Goal: Task Accomplishment & Management: Use online tool/utility

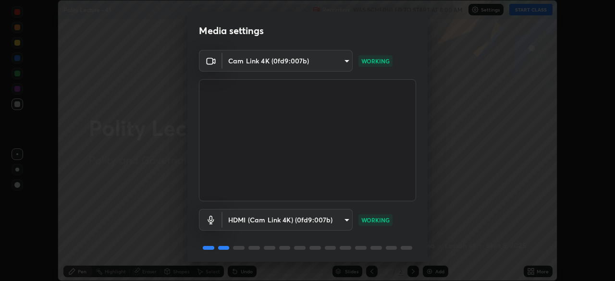
scroll to position [34, 0]
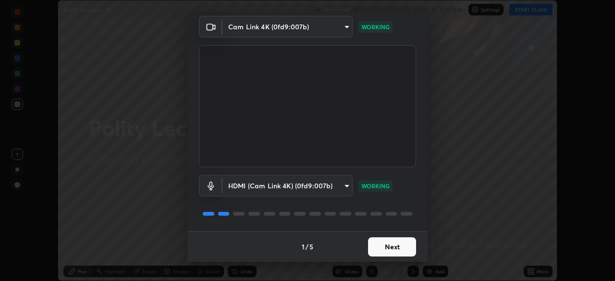
click at [389, 249] on button "Next" at bounding box center [392, 246] width 48 height 19
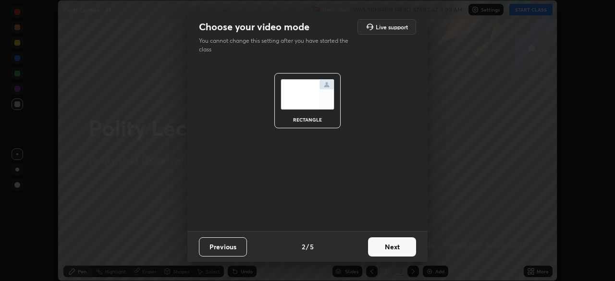
click at [393, 249] on button "Next" at bounding box center [392, 246] width 48 height 19
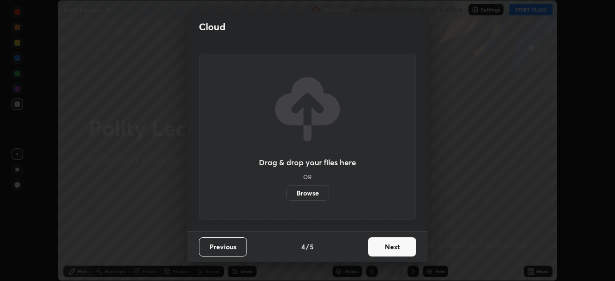
click at [399, 251] on button "Next" at bounding box center [392, 246] width 48 height 19
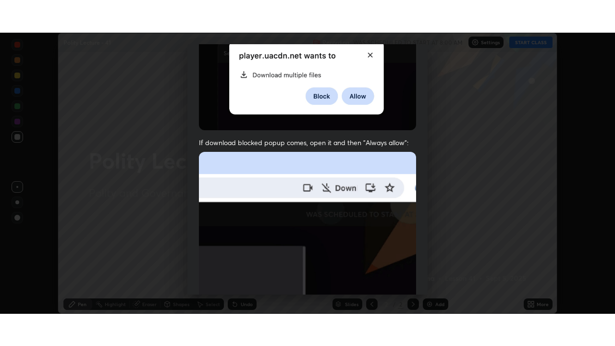
scroll to position [230, 0]
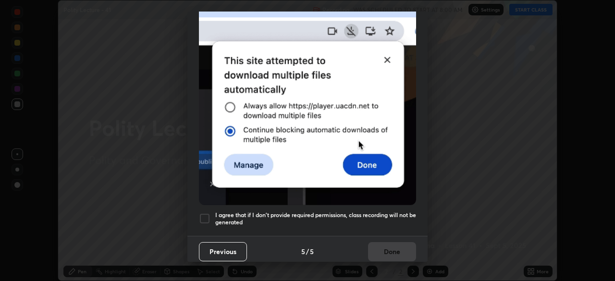
click at [207, 213] on div at bounding box center [205, 219] width 12 height 12
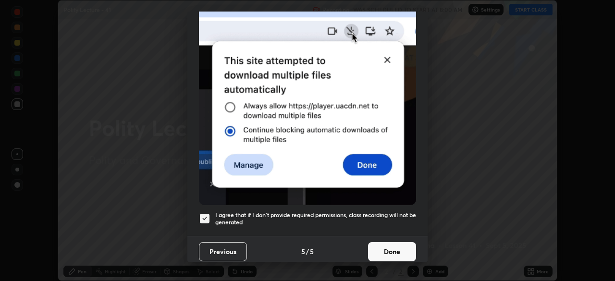
click at [376, 246] on button "Done" at bounding box center [392, 251] width 48 height 19
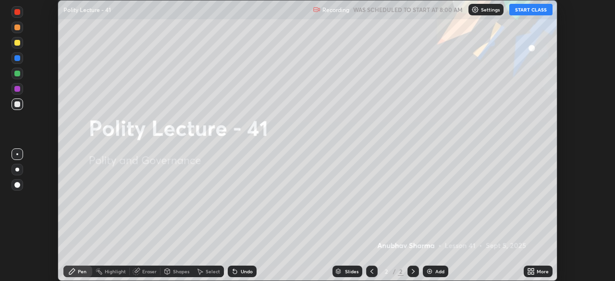
click at [529, 269] on icon at bounding box center [529, 269] width 2 height 2
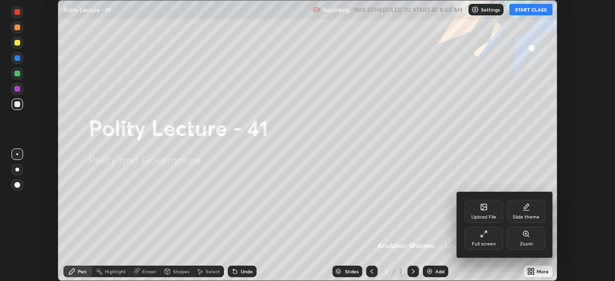
click at [482, 206] on icon at bounding box center [484, 207] width 6 height 6
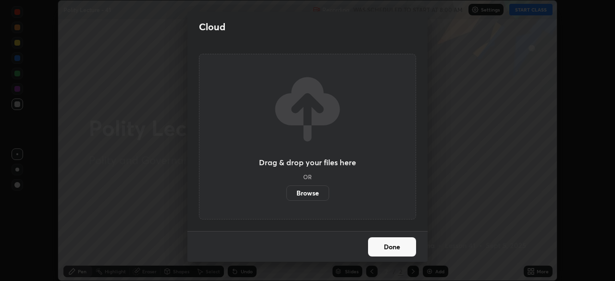
click at [306, 191] on label "Browse" at bounding box center [307, 192] width 43 height 15
click at [286, 191] on input "Browse" at bounding box center [286, 192] width 0 height 15
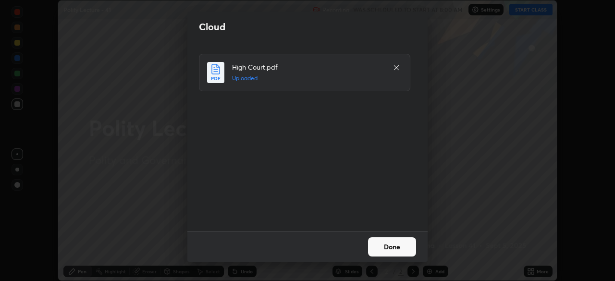
click at [377, 242] on button "Done" at bounding box center [392, 246] width 48 height 19
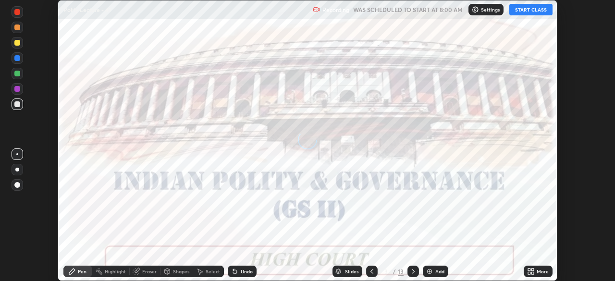
click at [529, 269] on icon at bounding box center [529, 269] width 2 height 2
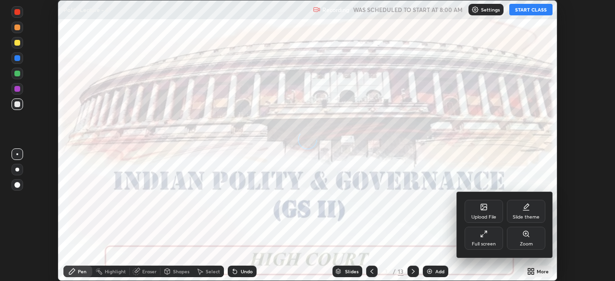
click at [487, 232] on icon at bounding box center [486, 232] width 2 height 2
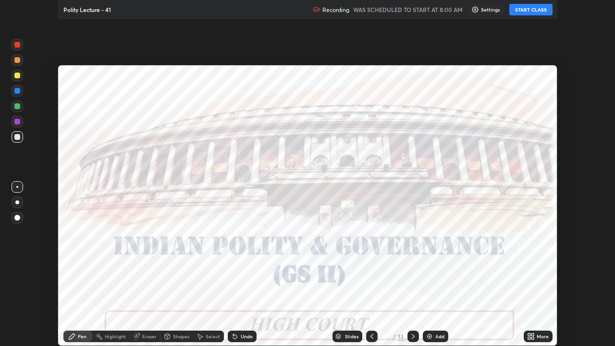
scroll to position [346, 615]
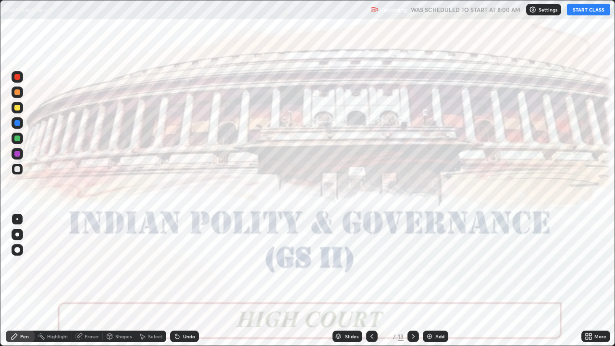
click at [571, 14] on button "START CLASS" at bounding box center [588, 10] width 43 height 12
click at [433, 281] on div "Add" at bounding box center [435, 336] width 25 height 12
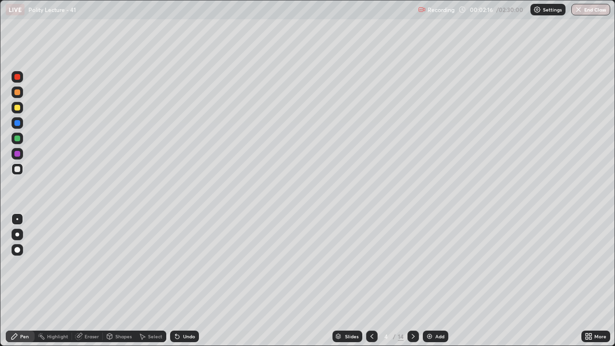
click at [15, 236] on div at bounding box center [18, 235] width 12 height 12
click at [435, 281] on div "Add" at bounding box center [439, 336] width 9 height 5
click at [106, 281] on icon at bounding box center [110, 336] width 8 height 8
click at [26, 281] on div "Pen" at bounding box center [20, 336] width 29 height 12
click at [435, 281] on div "Add" at bounding box center [439, 336] width 9 height 5
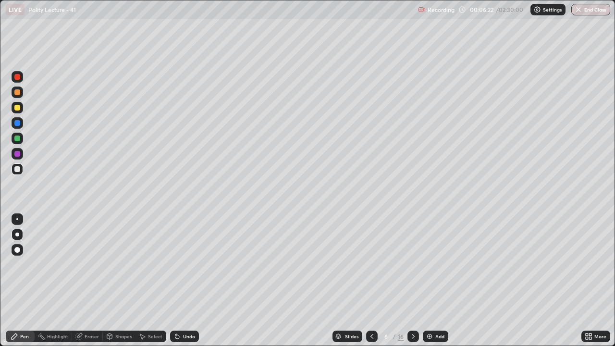
click at [18, 105] on div at bounding box center [17, 108] width 6 height 6
click at [17, 122] on div at bounding box center [17, 123] width 6 height 6
click at [16, 106] on div at bounding box center [17, 108] width 6 height 6
click at [12, 281] on div at bounding box center [17, 268] width 15 height 115
click at [11, 281] on div at bounding box center [17, 268] width 15 height 115
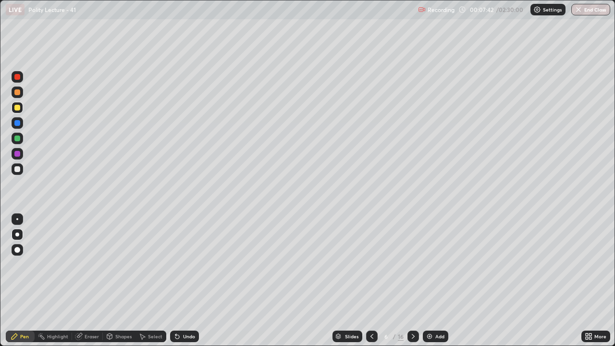
click at [16, 123] on div at bounding box center [17, 123] width 6 height 6
click at [18, 137] on div at bounding box center [17, 138] width 6 height 6
click at [16, 105] on div at bounding box center [17, 108] width 6 height 6
click at [12, 281] on div at bounding box center [17, 268] width 15 height 115
click at [17, 92] on div at bounding box center [17, 92] width 6 height 6
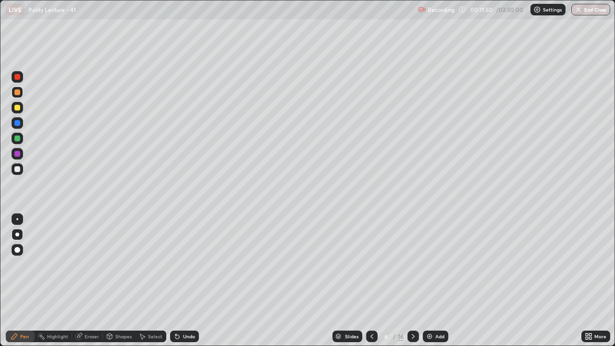
click at [437, 281] on div "Add" at bounding box center [439, 336] width 9 height 5
click at [18, 136] on div at bounding box center [17, 138] width 6 height 6
click at [18, 106] on div at bounding box center [17, 108] width 6 height 6
click at [0, 281] on div "Setting up your live class" at bounding box center [307, 173] width 615 height 346
click at [369, 281] on icon at bounding box center [372, 336] width 8 height 8
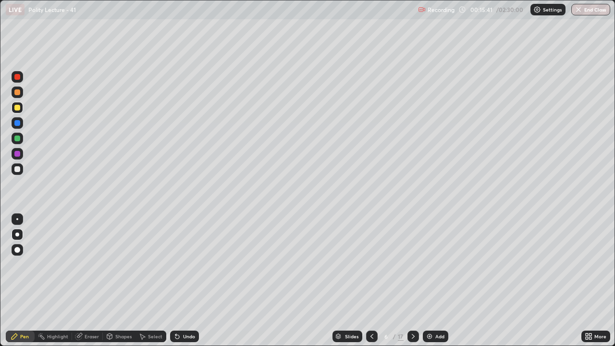
click at [17, 123] on div at bounding box center [17, 123] width 6 height 6
click at [418, 281] on div "Slides 6 / 17 Add" at bounding box center [390, 336] width 382 height 19
click at [414, 281] on icon at bounding box center [413, 336] width 8 height 8
click at [15, 281] on div at bounding box center [17, 268] width 15 height 115
click at [430, 281] on img at bounding box center [430, 336] width 8 height 8
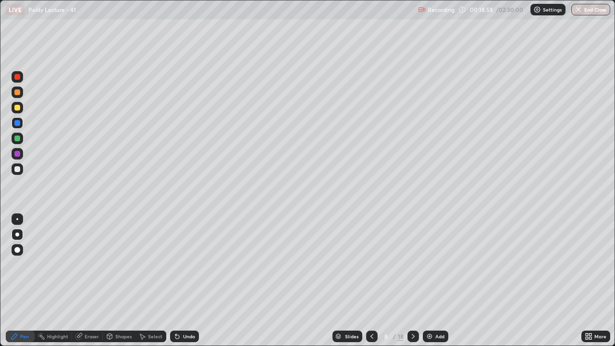
click at [21, 155] on div at bounding box center [18, 154] width 12 height 12
click at [432, 281] on img at bounding box center [430, 336] width 8 height 8
click at [437, 281] on div "Add" at bounding box center [439, 336] width 9 height 5
click at [351, 281] on div "Slides" at bounding box center [350, 336] width 13 height 5
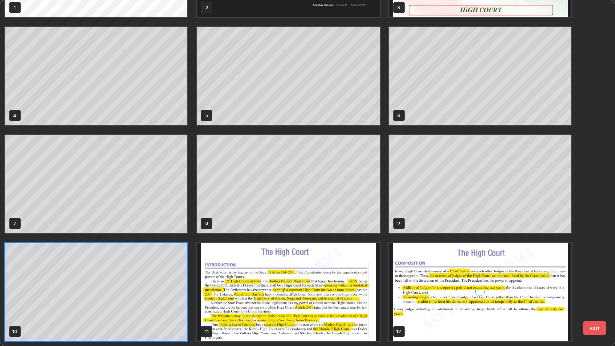
scroll to position [342, 609]
click at [309, 275] on img "grid" at bounding box center [288, 292] width 182 height 98
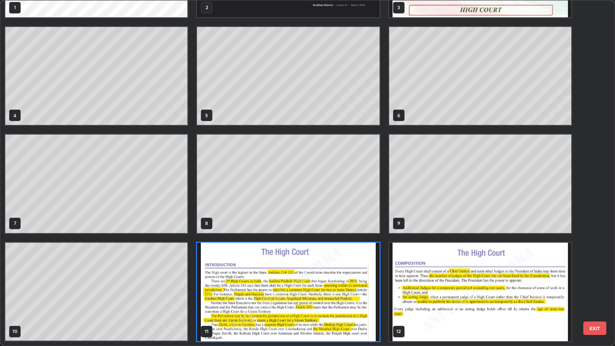
click at [302, 281] on img "grid" at bounding box center [288, 292] width 182 height 98
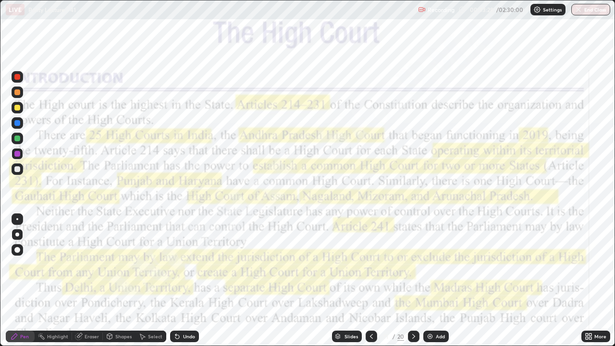
click at [18, 79] on div at bounding box center [17, 77] width 6 height 6
click at [408, 281] on div at bounding box center [414, 336] width 12 height 12
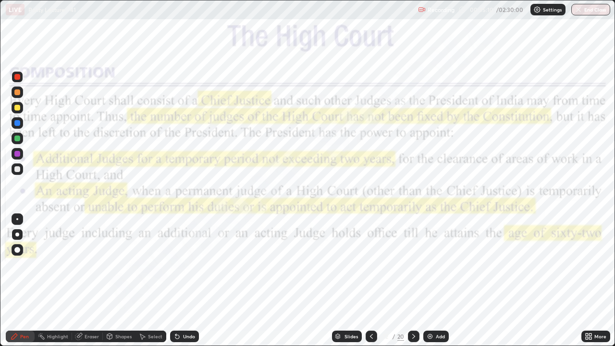
click at [415, 281] on icon at bounding box center [414, 336] width 8 height 8
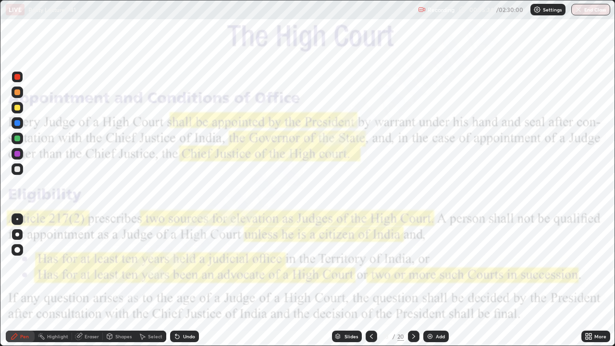
click at [412, 281] on icon at bounding box center [414, 336] width 8 height 8
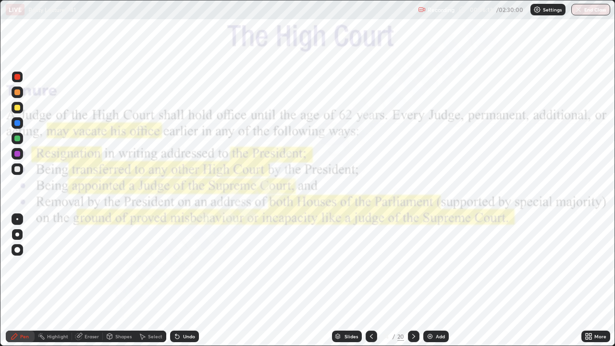
click at [412, 281] on icon at bounding box center [414, 336] width 8 height 8
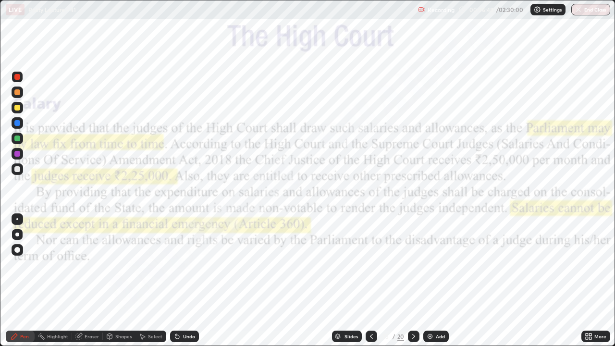
click at [412, 281] on div at bounding box center [414, 336] width 12 height 12
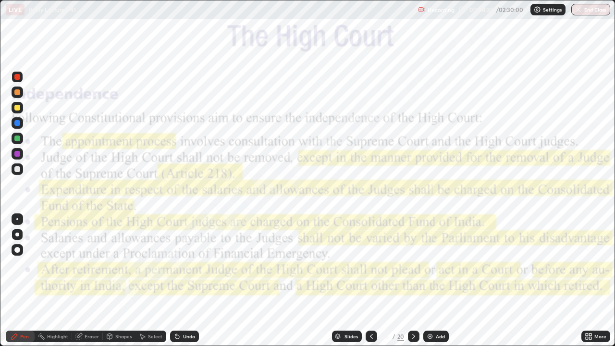
click at [414, 281] on div at bounding box center [414, 336] width 12 height 12
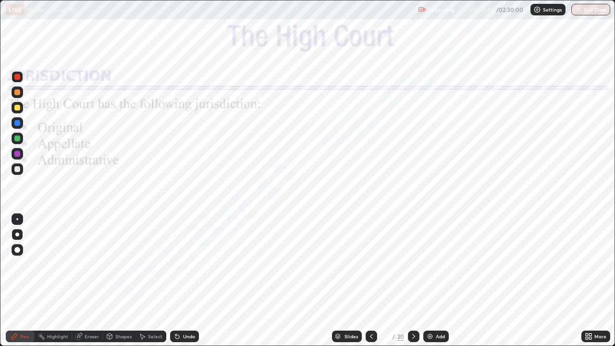
click at [414, 281] on icon at bounding box center [414, 336] width 8 height 8
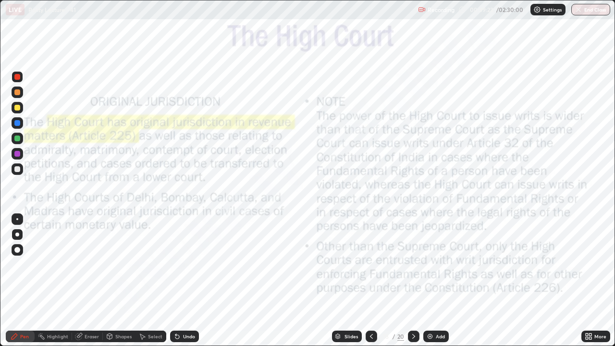
click at [435, 281] on div "Slides 18 / 20 Add" at bounding box center [390, 336] width 382 height 19
click at [434, 281] on div "Add" at bounding box center [435, 336] width 25 height 12
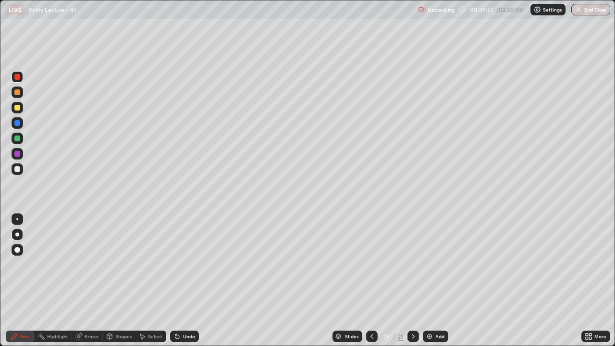
click at [371, 281] on icon at bounding box center [372, 336] width 8 height 8
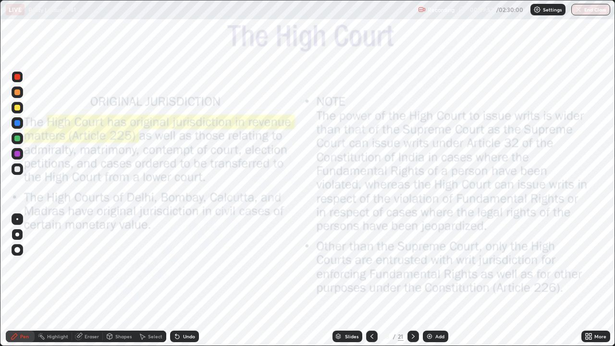
click at [412, 281] on icon at bounding box center [413, 336] width 8 height 8
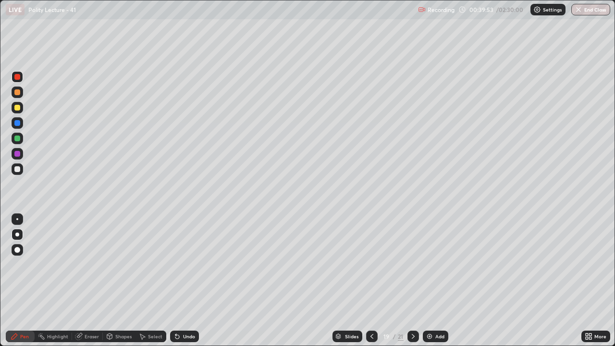
click at [412, 281] on div at bounding box center [413, 336] width 12 height 12
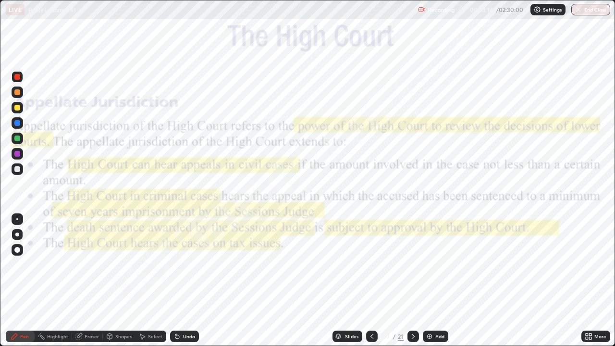
click at [408, 281] on div at bounding box center [413, 336] width 12 height 19
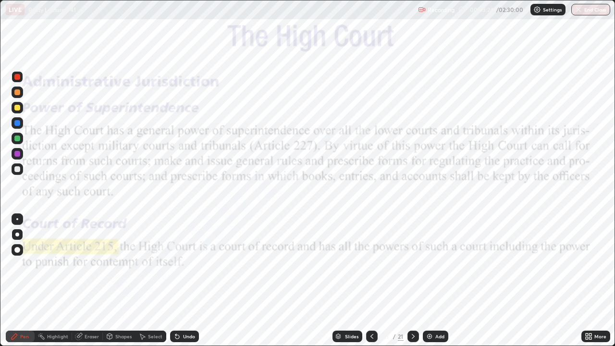
click at [430, 281] on img at bounding box center [430, 336] width 8 height 8
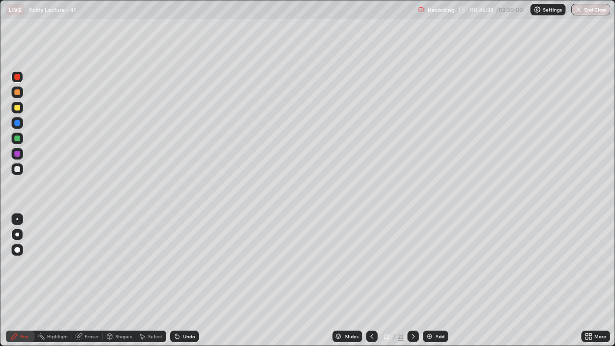
click at [346, 281] on div "Slides" at bounding box center [351, 336] width 13 height 5
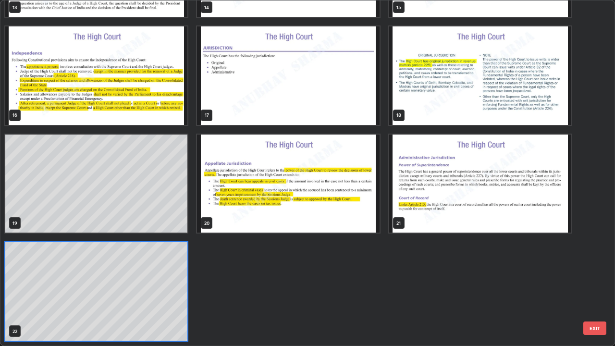
click at [431, 171] on img "grid" at bounding box center [480, 183] width 182 height 98
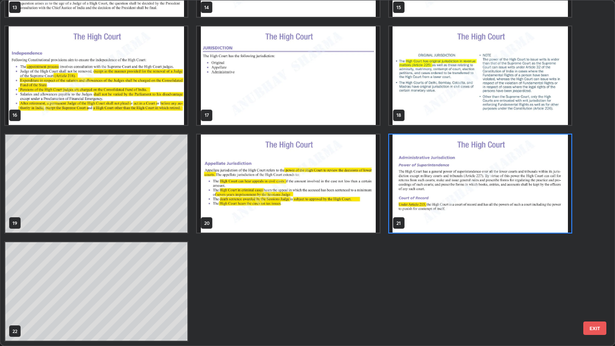
click at [451, 173] on img "grid" at bounding box center [480, 183] width 182 height 98
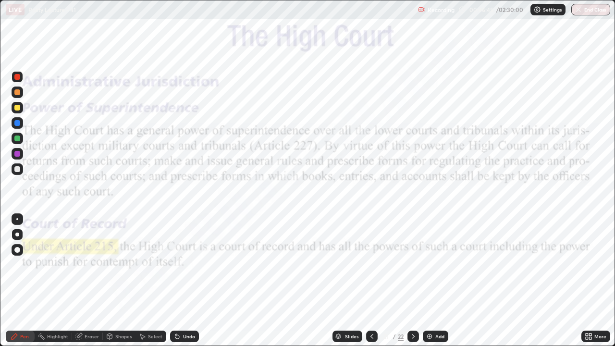
click at [412, 281] on icon at bounding box center [413, 336] width 3 height 5
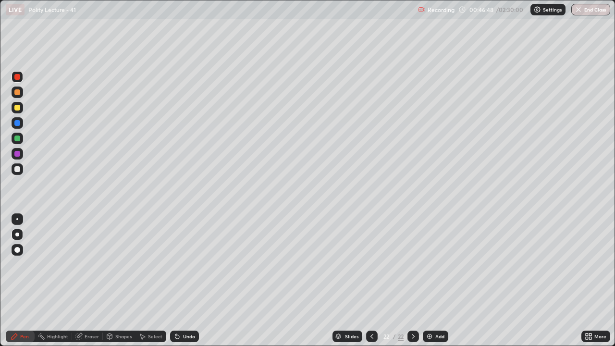
click at [349, 281] on div "Slides" at bounding box center [351, 336] width 13 height 5
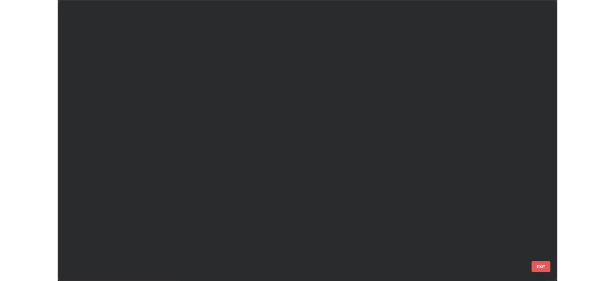
scroll to position [518, 0]
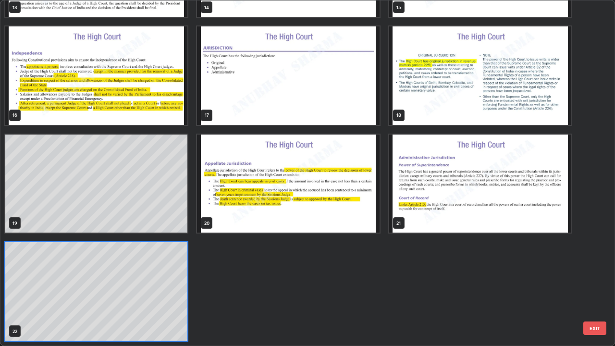
click at [592, 281] on button "EXIT" at bounding box center [594, 327] width 23 height 13
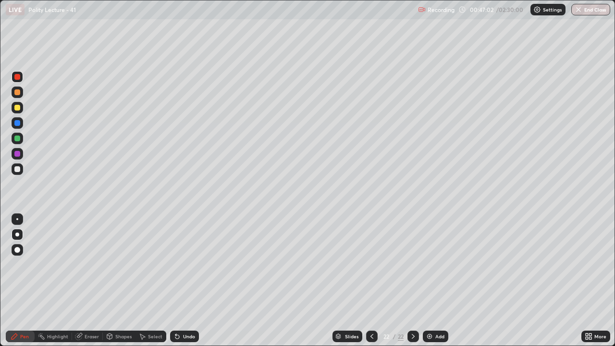
click at [590, 281] on icon at bounding box center [590, 334] width 2 height 2
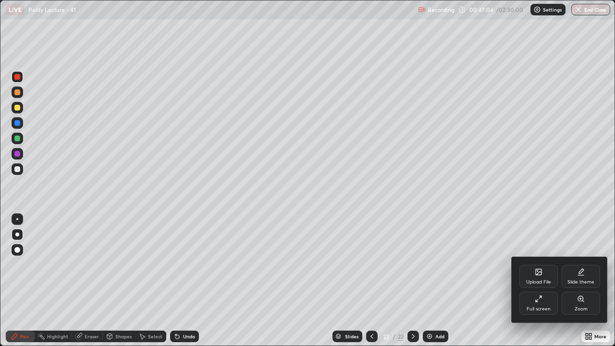
click at [535, 279] on div "Upload File" at bounding box center [538, 276] width 38 height 23
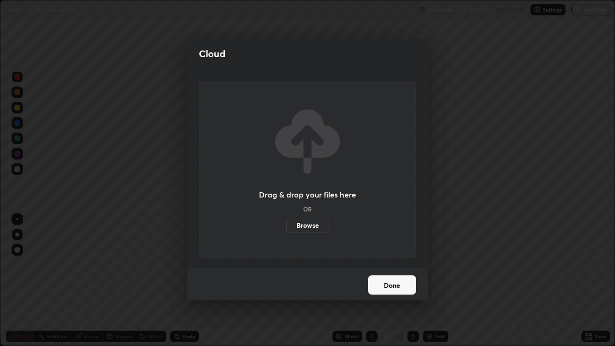
click at [321, 227] on label "Browse" at bounding box center [307, 225] width 43 height 15
click at [286, 227] on input "Browse" at bounding box center [286, 225] width 0 height 15
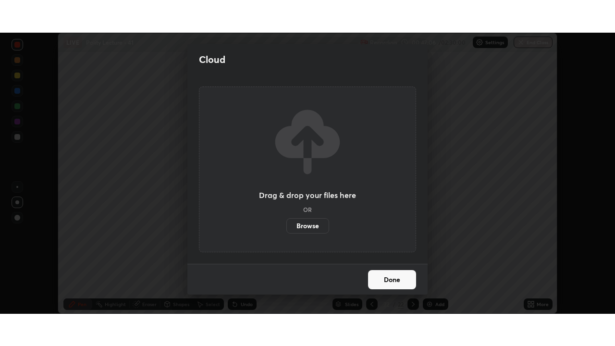
scroll to position [47750, 47417]
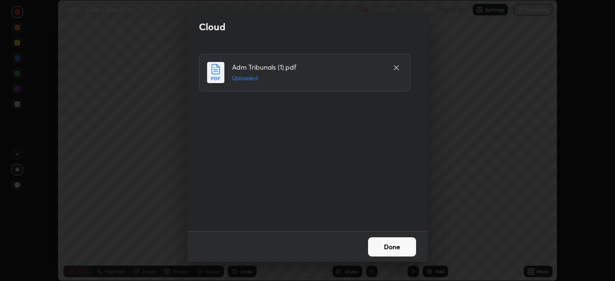
click at [393, 255] on button "Done" at bounding box center [392, 246] width 48 height 19
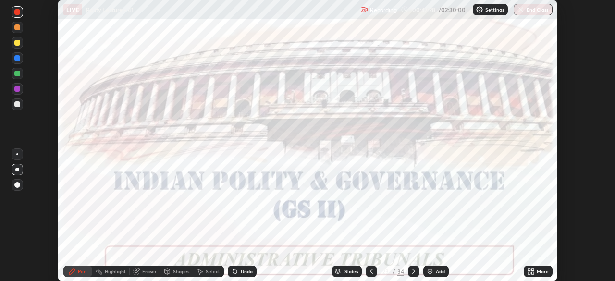
click at [541, 273] on div "More" at bounding box center [543, 271] width 12 height 5
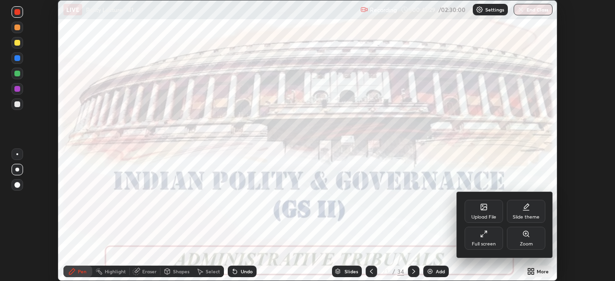
click at [479, 240] on div "Full screen" at bounding box center [483, 238] width 38 height 23
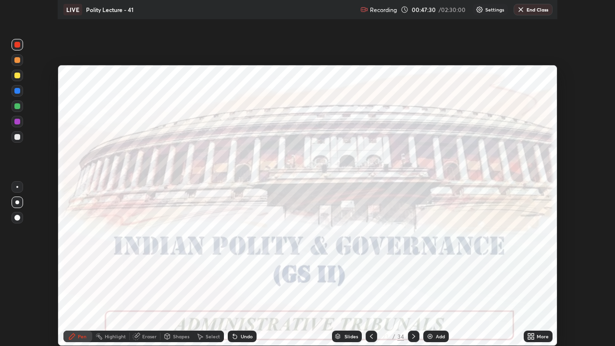
scroll to position [346, 615]
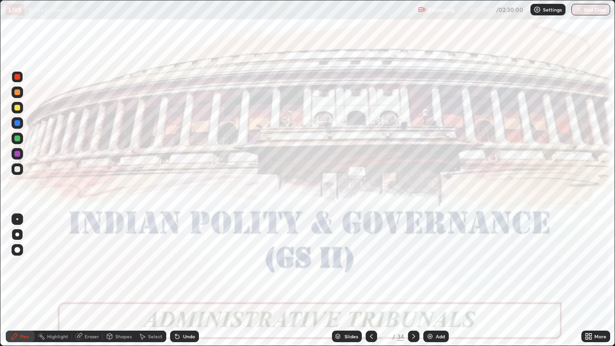
click at [411, 281] on icon at bounding box center [414, 336] width 8 height 8
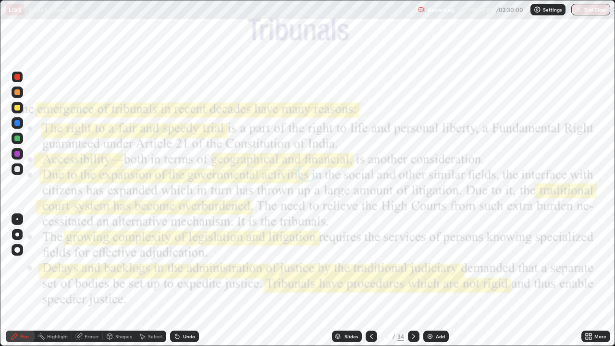
click at [347, 281] on div "Slides" at bounding box center [350, 336] width 13 height 5
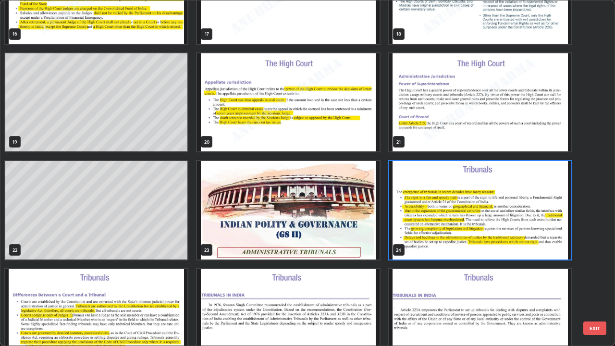
scroll to position [612, 0]
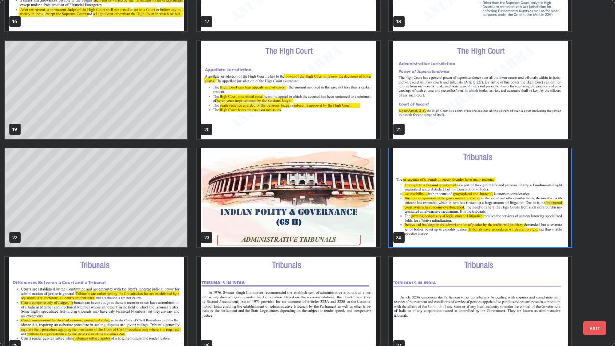
click at [342, 183] on img "grid" at bounding box center [288, 197] width 182 height 98
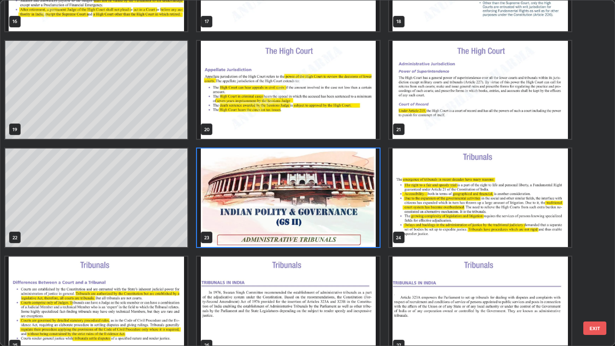
click at [342, 184] on img "grid" at bounding box center [288, 197] width 182 height 98
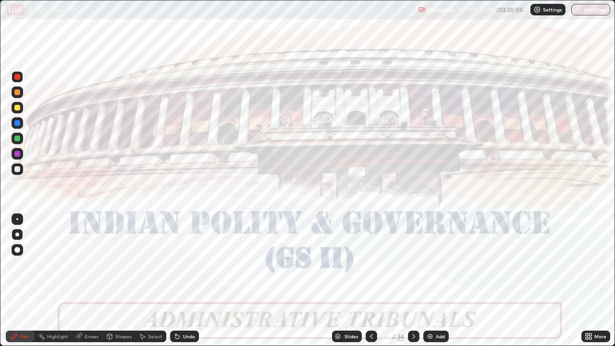
click at [446, 281] on div "Add" at bounding box center [435, 336] width 25 height 12
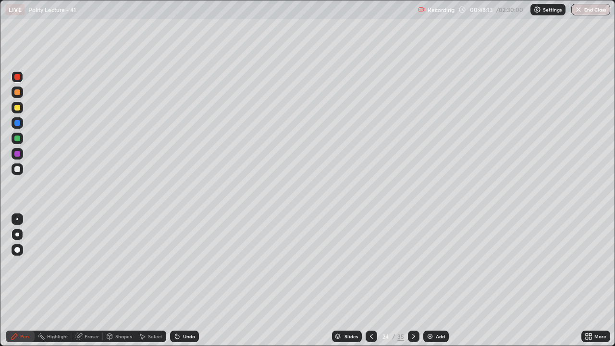
click at [18, 106] on div at bounding box center [17, 108] width 6 height 6
click at [18, 78] on div at bounding box center [17, 77] width 6 height 6
click at [438, 281] on div "Add" at bounding box center [440, 336] width 9 height 5
click at [17, 107] on div at bounding box center [17, 108] width 6 height 6
click at [16, 92] on div at bounding box center [17, 92] width 6 height 6
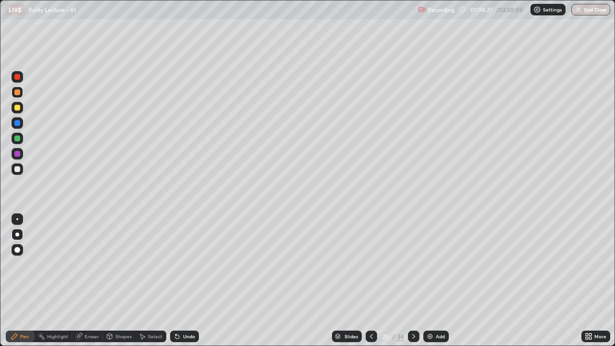
click at [16, 120] on div at bounding box center [17, 123] width 6 height 6
click at [16, 139] on div at bounding box center [17, 138] width 6 height 6
click at [441, 281] on div "Add" at bounding box center [440, 336] width 9 height 5
click at [431, 281] on div "Add" at bounding box center [435, 336] width 25 height 12
click at [351, 281] on div "Slides" at bounding box center [350, 336] width 13 height 5
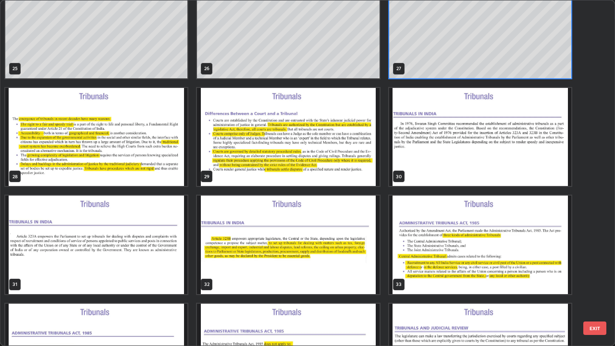
scroll to position [890, 0]
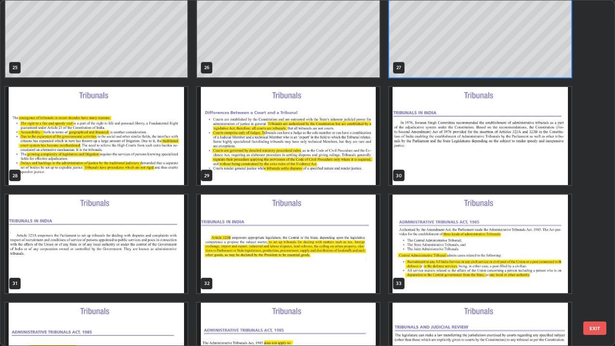
click at [155, 146] on img "grid" at bounding box center [96, 136] width 182 height 98
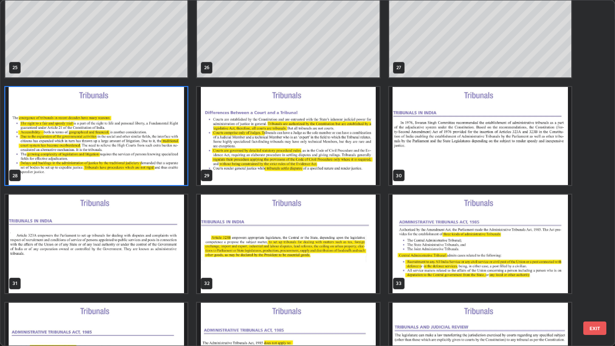
click at [140, 127] on img "grid" at bounding box center [96, 136] width 182 height 98
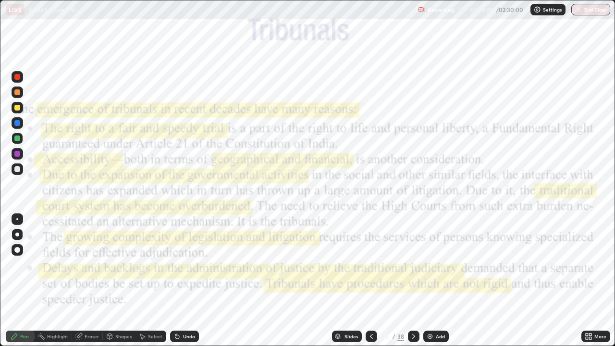
click at [20, 78] on div at bounding box center [17, 77] width 6 height 6
click at [408, 281] on div at bounding box center [414, 336] width 12 height 12
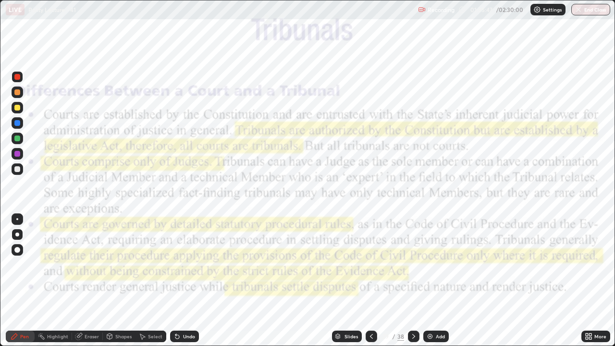
click at [408, 281] on div at bounding box center [414, 336] width 12 height 12
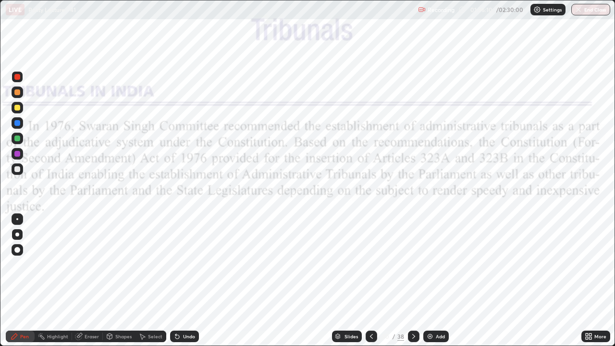
click at [412, 281] on icon at bounding box center [414, 336] width 8 height 8
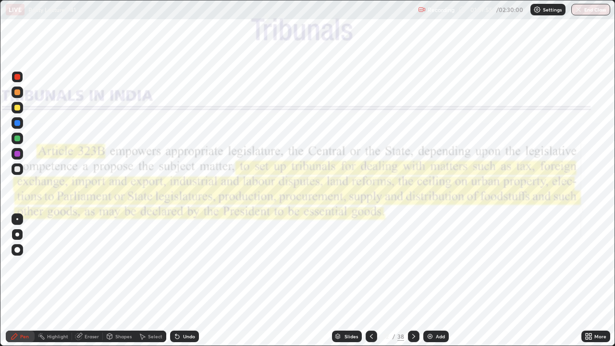
click at [371, 281] on icon at bounding box center [371, 336] width 8 height 8
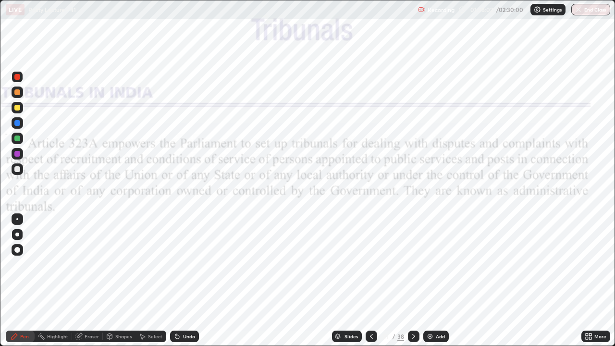
click at [411, 281] on icon at bounding box center [414, 336] width 8 height 8
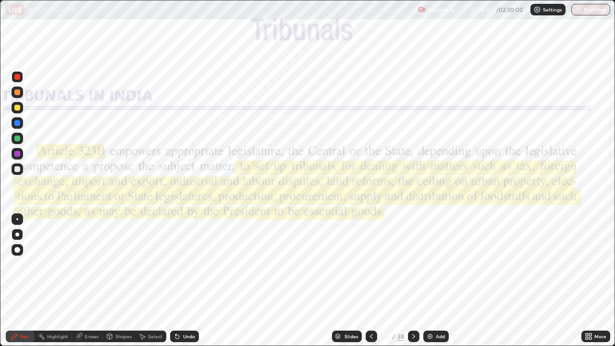
click at [371, 281] on icon at bounding box center [371, 336] width 8 height 8
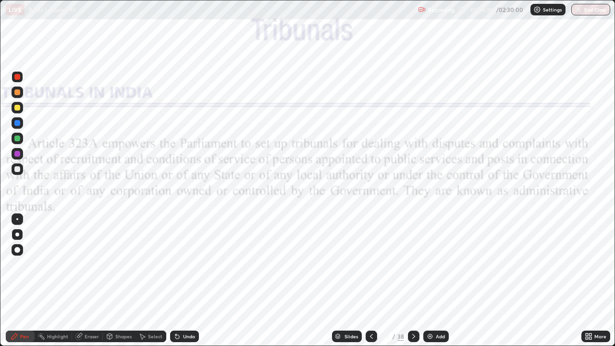
click at [410, 281] on icon at bounding box center [414, 336] width 8 height 8
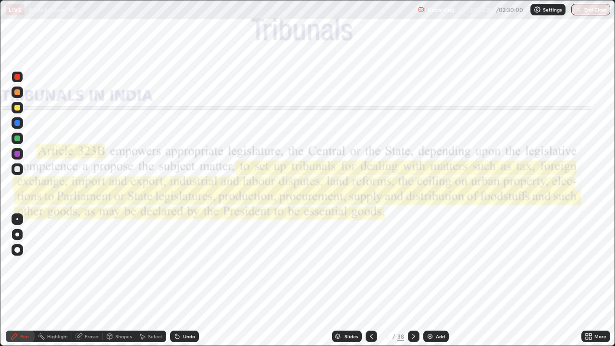
click at [413, 281] on icon at bounding box center [413, 336] width 3 height 5
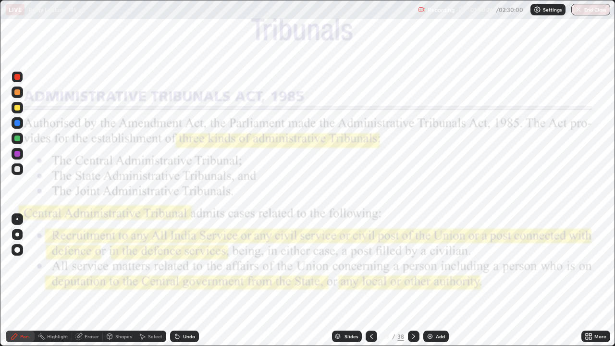
click at [371, 281] on icon at bounding box center [371, 336] width 8 height 8
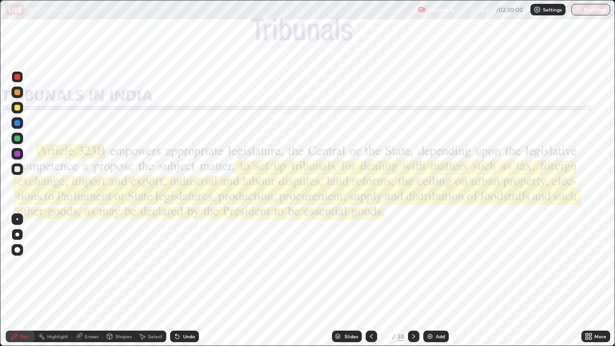
click at [415, 281] on icon at bounding box center [414, 336] width 8 height 8
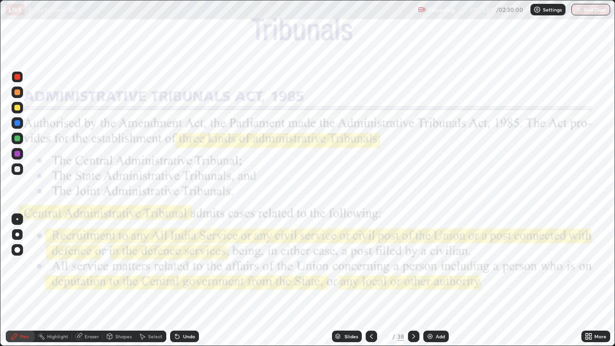
click at [434, 281] on div "Add" at bounding box center [435, 336] width 25 height 12
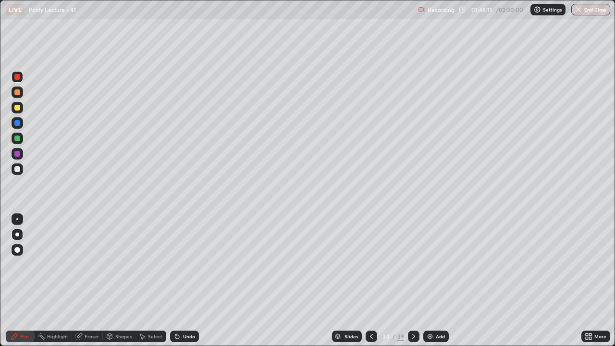
click at [371, 281] on icon at bounding box center [371, 336] width 8 height 8
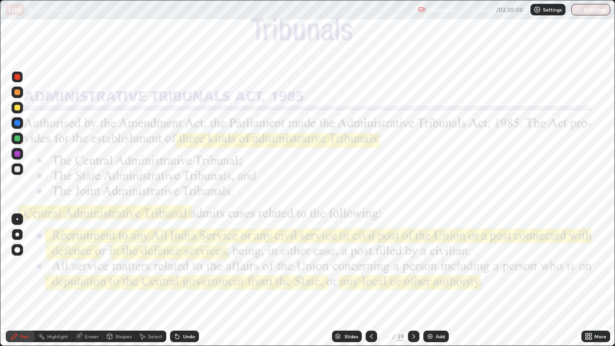
click at [412, 281] on icon at bounding box center [414, 336] width 8 height 8
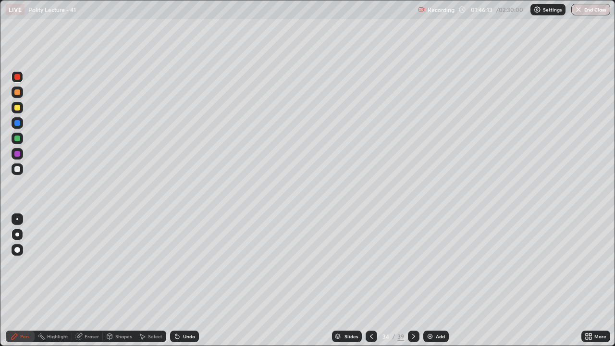
click at [412, 281] on icon at bounding box center [413, 336] width 3 height 5
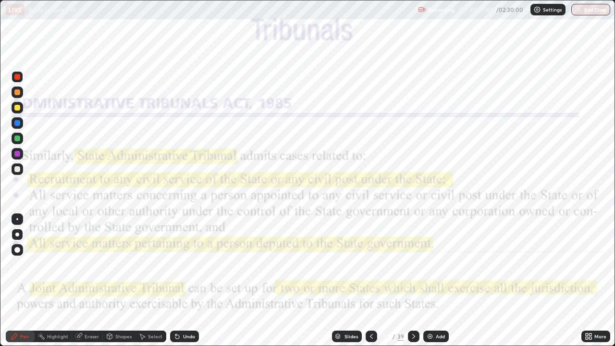
click at [409, 281] on div at bounding box center [414, 336] width 12 height 12
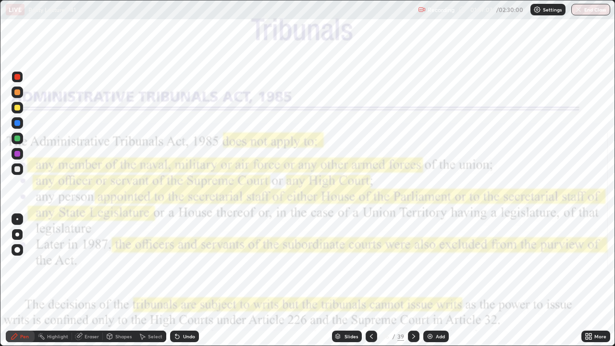
click at [408, 281] on div at bounding box center [414, 336] width 12 height 12
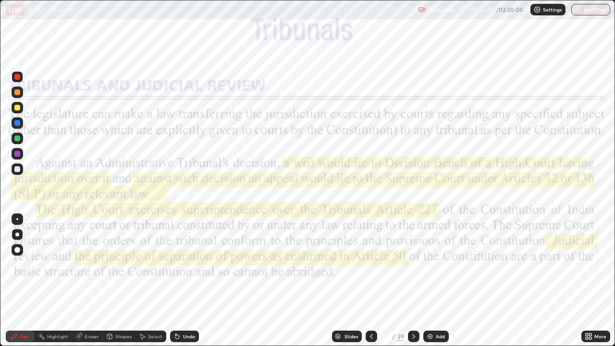
click at [419, 281] on div "Slides 37 / 39 Add" at bounding box center [390, 336] width 382 height 19
click at [414, 281] on icon at bounding box center [414, 336] width 8 height 8
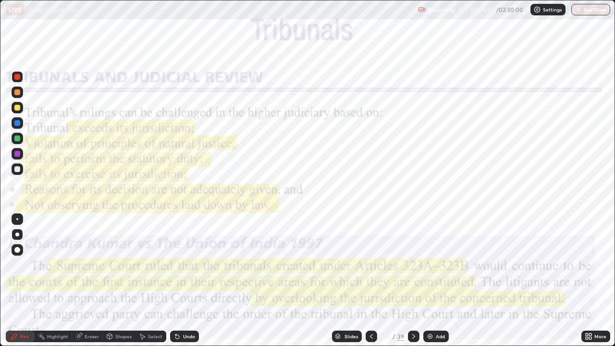
click at [412, 281] on icon at bounding box center [414, 336] width 8 height 8
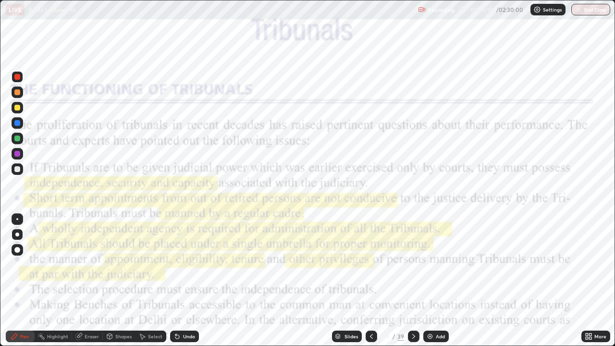
click at [439, 281] on div "Add" at bounding box center [440, 336] width 9 height 5
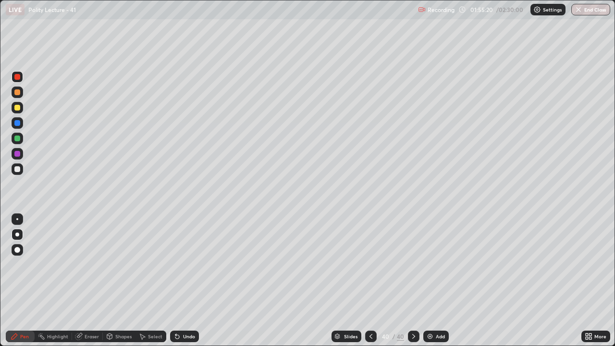
click at [345, 281] on div "Slides" at bounding box center [350, 336] width 13 height 5
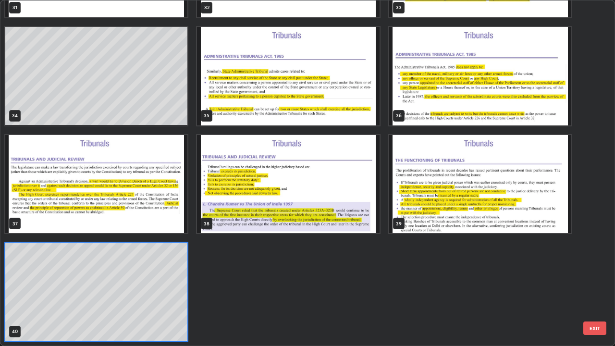
scroll to position [342, 609]
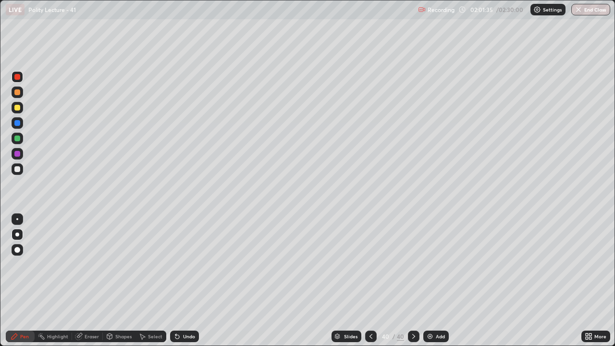
click at [353, 281] on div "Slides" at bounding box center [350, 336] width 13 height 5
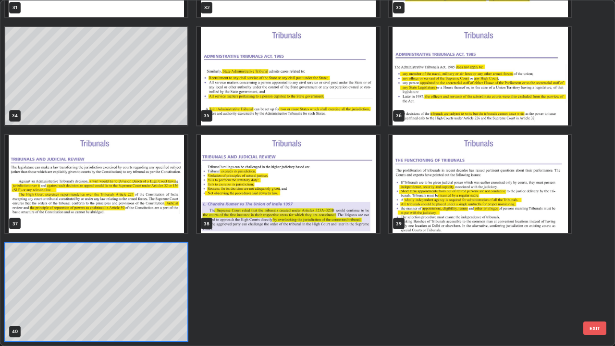
click at [453, 181] on img "grid" at bounding box center [480, 184] width 182 height 98
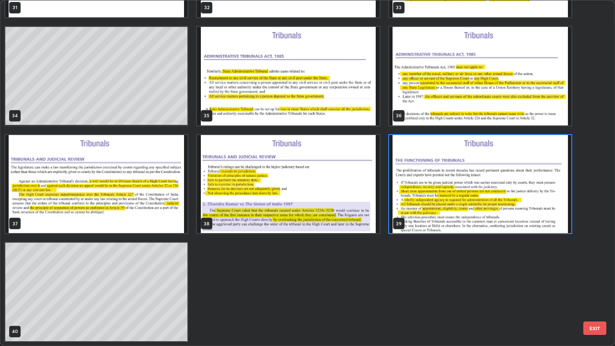
click at [437, 167] on img "grid" at bounding box center [480, 184] width 182 height 98
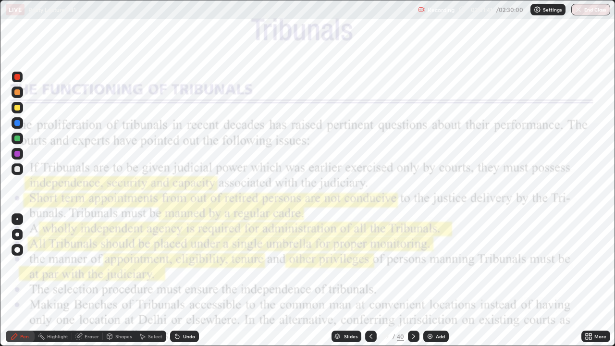
click at [14, 77] on div at bounding box center [17, 77] width 6 height 6
click at [26, 266] on div "Erase all" at bounding box center [17, 172] width 23 height 307
click at [413, 281] on icon at bounding box center [414, 336] width 8 height 8
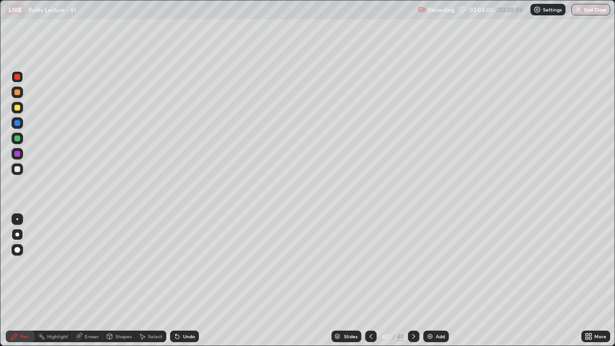
click at [17, 108] on div at bounding box center [17, 108] width 6 height 6
click at [591, 9] on button "End Class" at bounding box center [590, 10] width 39 height 12
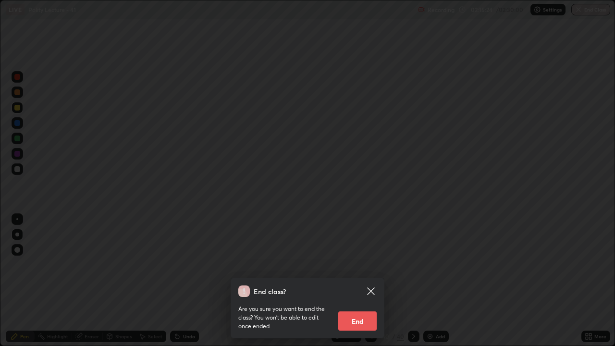
click at [355, 281] on button "End" at bounding box center [357, 320] width 38 height 19
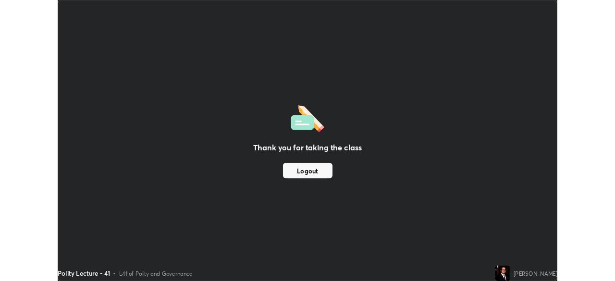
scroll to position [47750, 47417]
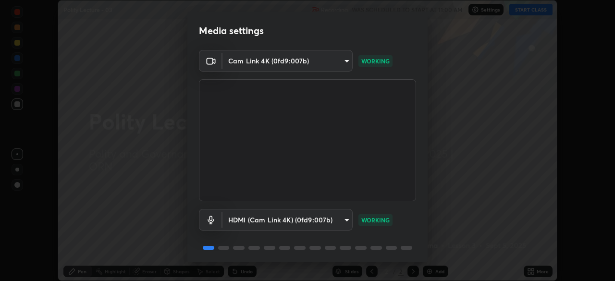
scroll to position [34, 0]
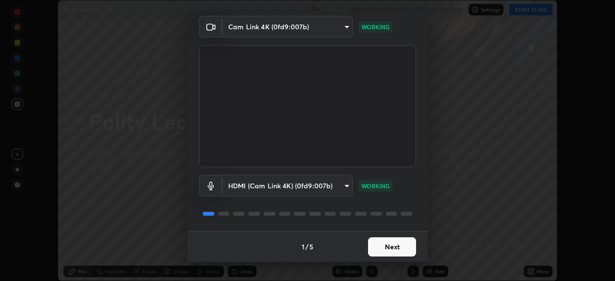
click at [393, 250] on button "Next" at bounding box center [392, 246] width 48 height 19
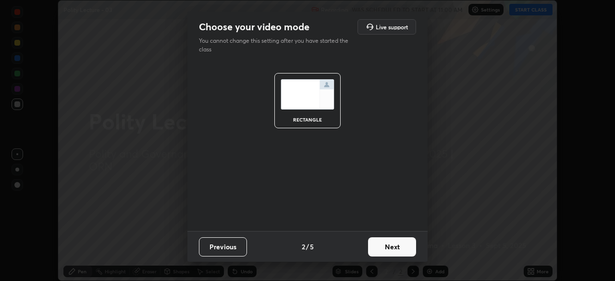
scroll to position [0, 0]
click at [390, 249] on button "Next" at bounding box center [392, 246] width 48 height 19
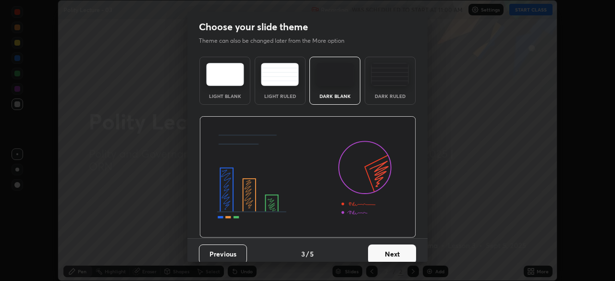
click at [394, 250] on button "Next" at bounding box center [392, 253] width 48 height 19
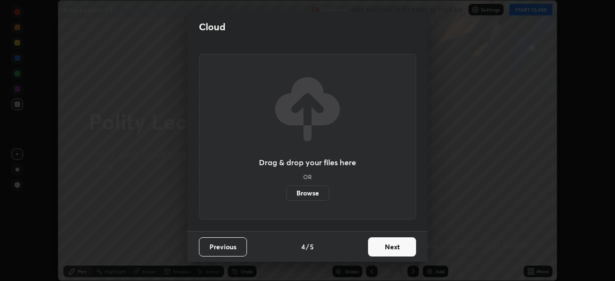
click at [398, 251] on button "Next" at bounding box center [392, 246] width 48 height 19
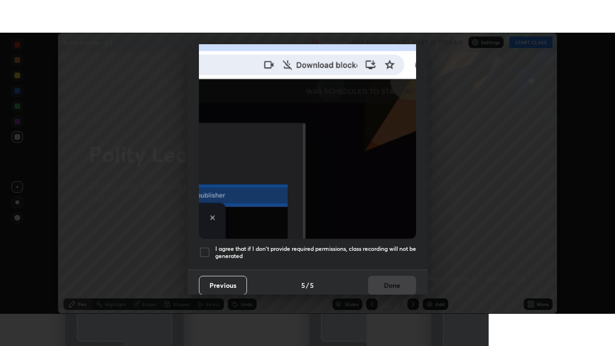
scroll to position [230, 0]
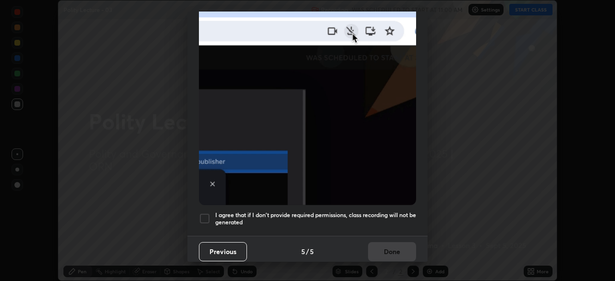
click at [206, 216] on div at bounding box center [205, 219] width 12 height 12
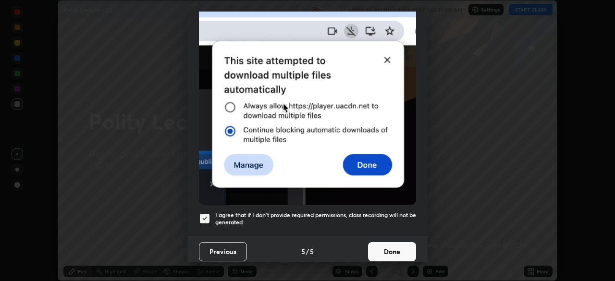
click at [384, 247] on button "Done" at bounding box center [392, 251] width 48 height 19
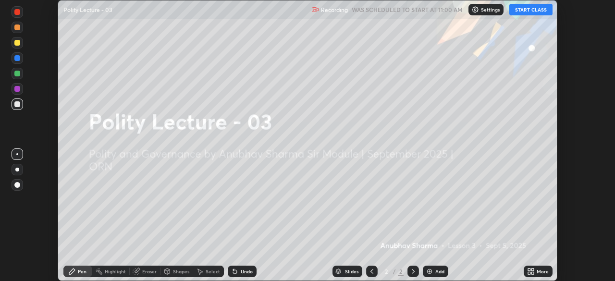
click at [530, 272] on icon at bounding box center [529, 273] width 2 height 2
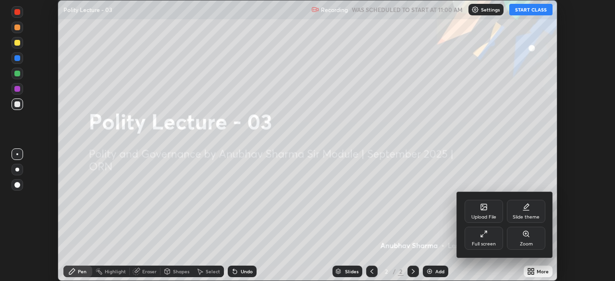
click at [476, 234] on div "Full screen" at bounding box center [483, 238] width 38 height 23
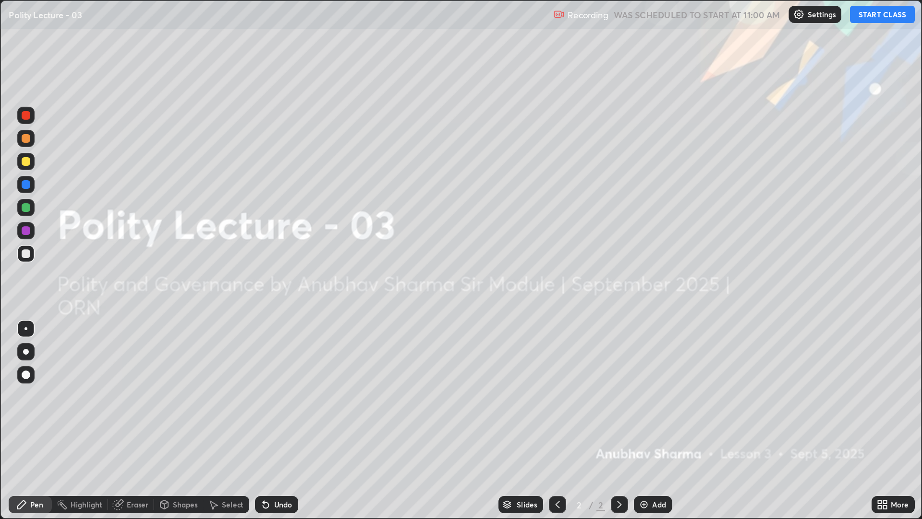
scroll to position [346, 615]
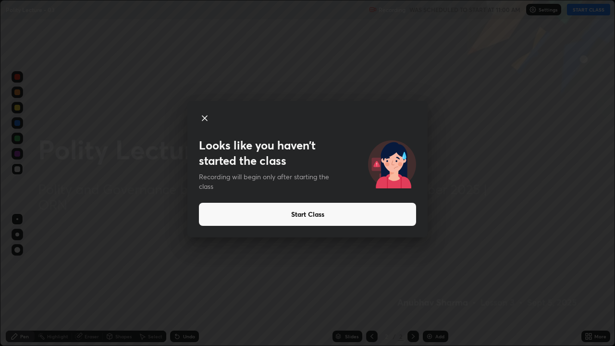
click at [390, 212] on button "Start Class" at bounding box center [307, 214] width 217 height 23
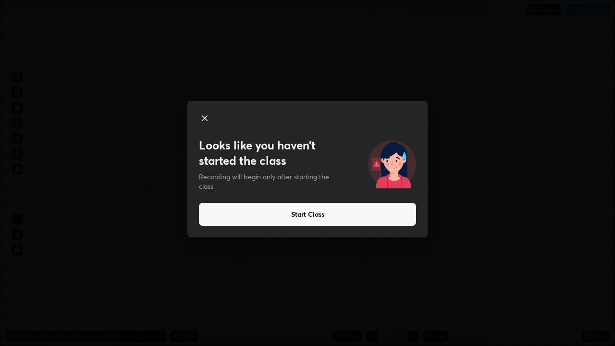
click at [303, 214] on button "Start Class" at bounding box center [307, 214] width 217 height 23
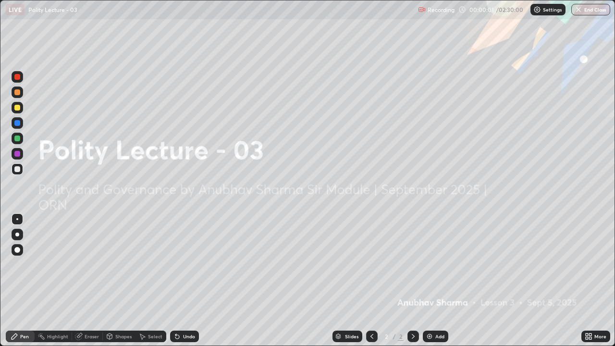
click at [439, 281] on div "Add" at bounding box center [435, 336] width 25 height 12
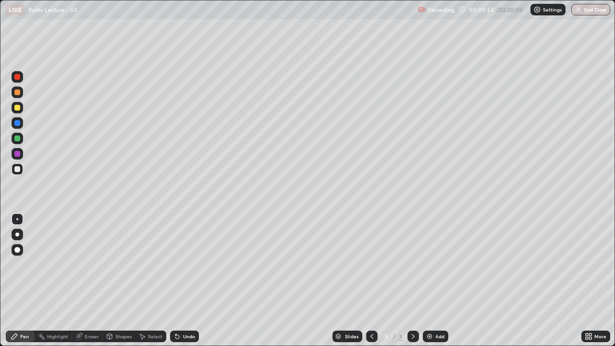
click at [17, 232] on div at bounding box center [17, 234] width 4 height 4
click at [19, 107] on div at bounding box center [17, 108] width 6 height 6
click at [16, 139] on div at bounding box center [17, 138] width 6 height 6
click at [17, 91] on div at bounding box center [17, 92] width 6 height 6
click at [19, 139] on div at bounding box center [17, 138] width 6 height 6
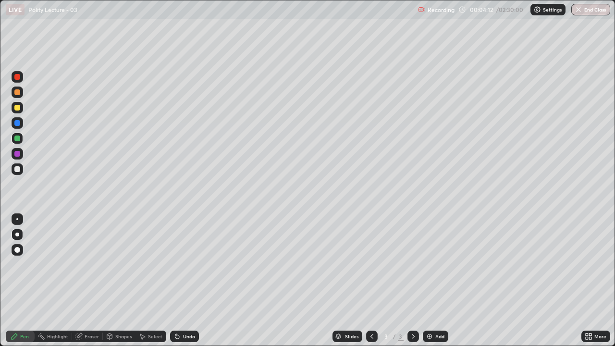
click at [21, 155] on div at bounding box center [18, 154] width 12 height 12
click at [439, 281] on div "Slides 3 / 3 Add" at bounding box center [390, 336] width 382 height 19
click at [435, 281] on div "Add" at bounding box center [439, 336] width 9 height 5
click at [19, 171] on div at bounding box center [17, 169] width 6 height 6
click at [17, 109] on div at bounding box center [17, 108] width 6 height 6
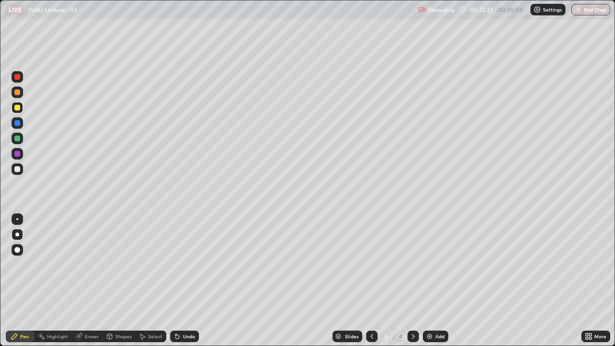
click at [24, 281] on div "Pen" at bounding box center [24, 336] width 9 height 5
click at [431, 281] on img at bounding box center [430, 336] width 8 height 8
click at [436, 281] on div "Add" at bounding box center [435, 336] width 25 height 12
click at [435, 281] on div "Add" at bounding box center [439, 336] width 9 height 5
click at [428, 281] on img at bounding box center [430, 336] width 8 height 8
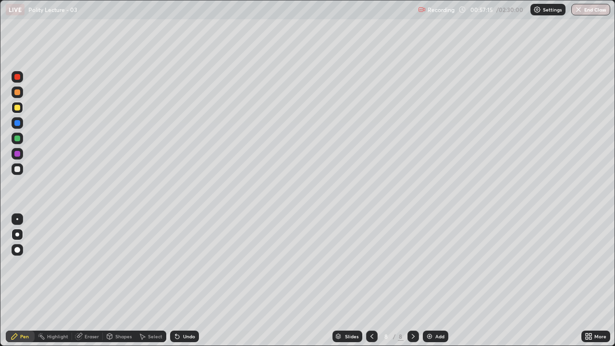
click at [16, 106] on div at bounding box center [17, 108] width 6 height 6
click at [18, 138] on div at bounding box center [17, 138] width 6 height 6
click at [436, 281] on div "Add" at bounding box center [435, 336] width 25 height 12
click at [18, 108] on div at bounding box center [17, 108] width 6 height 6
click at [431, 281] on img at bounding box center [430, 336] width 8 height 8
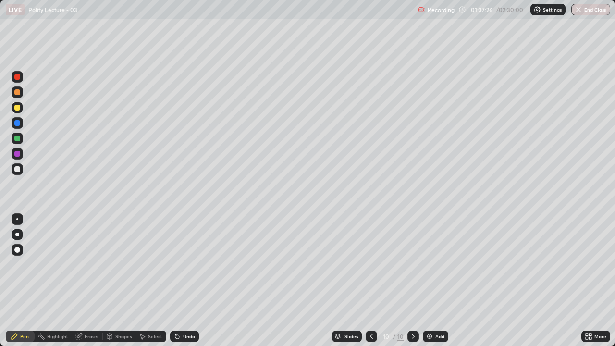
click at [435, 281] on div "Add" at bounding box center [435, 336] width 25 height 12
click at [432, 281] on img at bounding box center [430, 336] width 8 height 8
click at [434, 281] on div "Add" at bounding box center [435, 336] width 25 height 12
click at [586, 12] on button "End Class" at bounding box center [590, 10] width 39 height 12
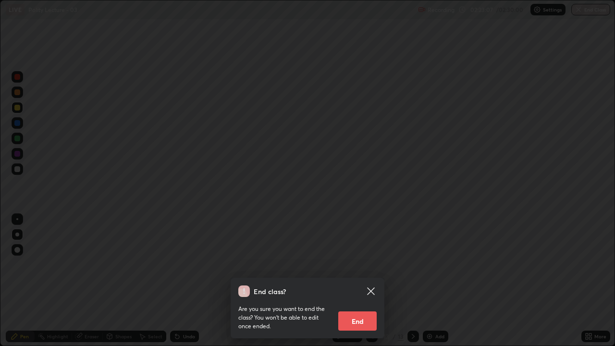
click at [372, 281] on icon at bounding box center [371, 291] width 12 height 12
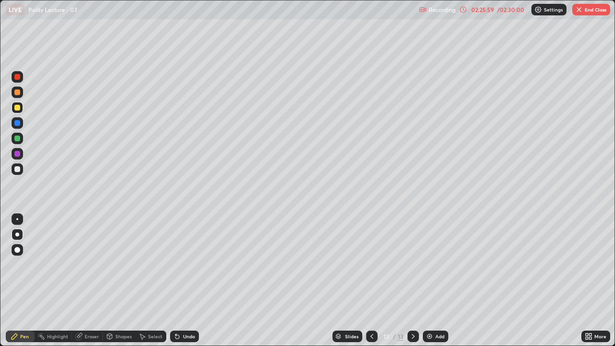
click at [589, 9] on button "End Class" at bounding box center [591, 10] width 38 height 12
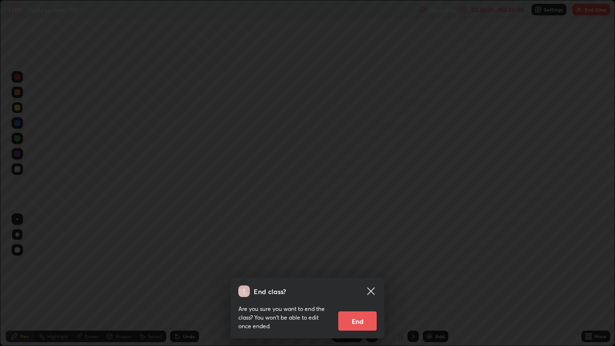
click at [356, 281] on button "End" at bounding box center [357, 320] width 38 height 19
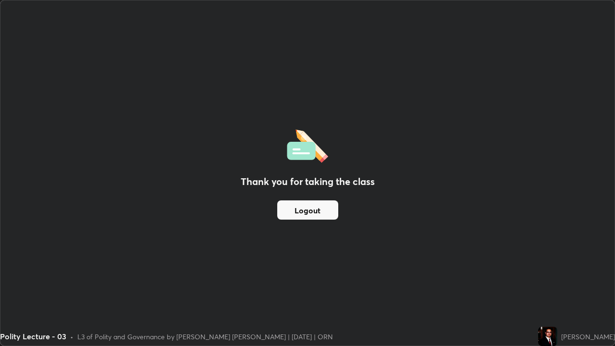
click at [360, 281] on div "Thank you for taking the class Logout" at bounding box center [307, 172] width 614 height 345
click at [291, 149] on img at bounding box center [307, 144] width 41 height 37
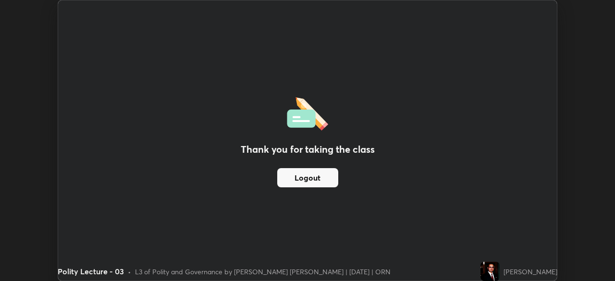
scroll to position [47750, 47417]
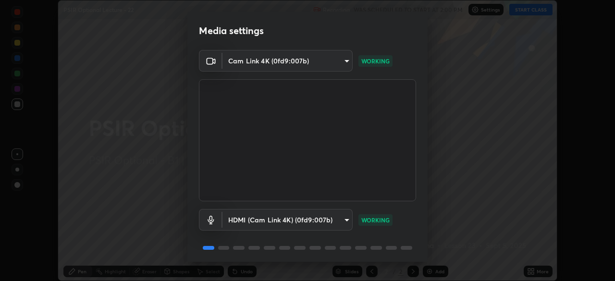
scroll to position [34, 0]
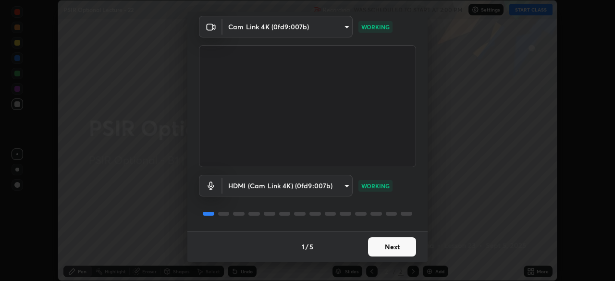
click at [383, 249] on button "Next" at bounding box center [392, 246] width 48 height 19
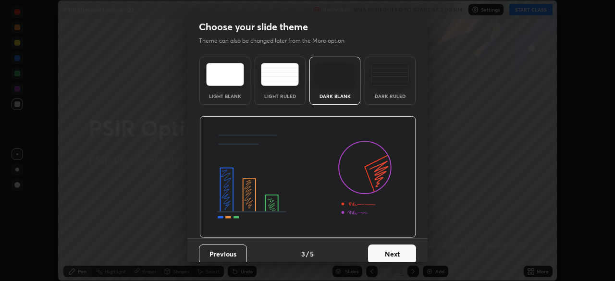
click at [390, 251] on button "Next" at bounding box center [392, 253] width 48 height 19
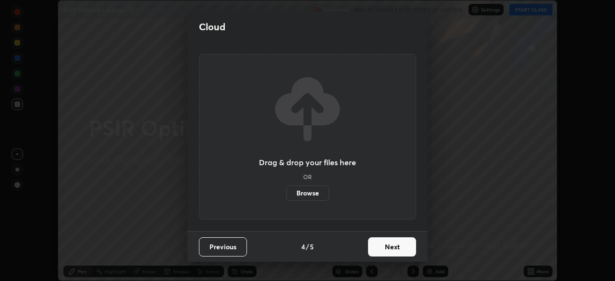
click at [394, 253] on button "Next" at bounding box center [392, 246] width 48 height 19
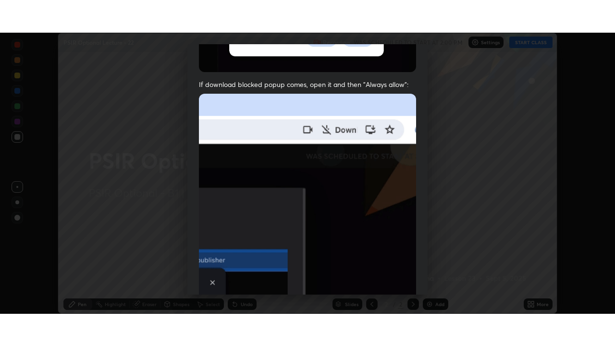
scroll to position [230, 0]
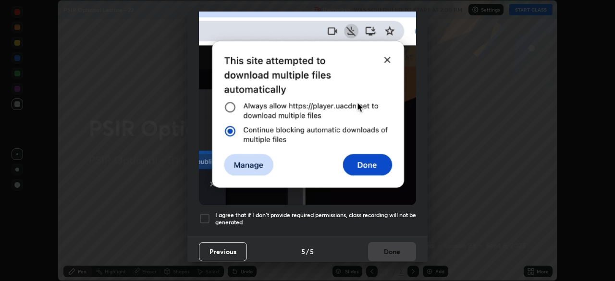
click at [206, 213] on div at bounding box center [205, 219] width 12 height 12
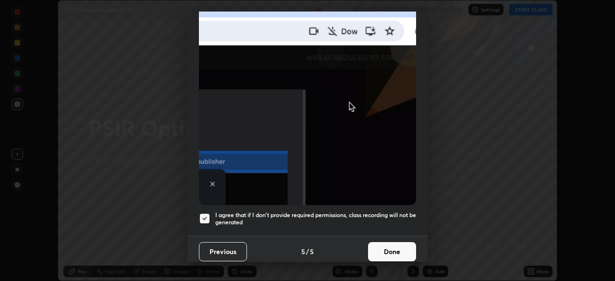
click at [371, 250] on button "Done" at bounding box center [392, 251] width 48 height 19
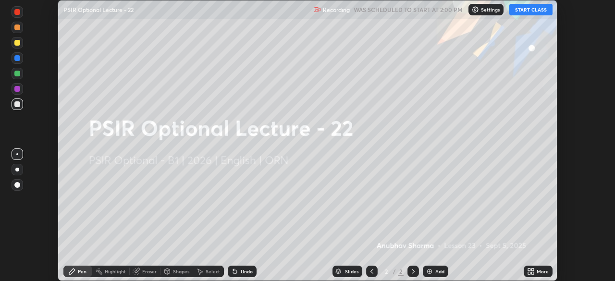
click at [528, 269] on icon at bounding box center [529, 269] width 2 height 2
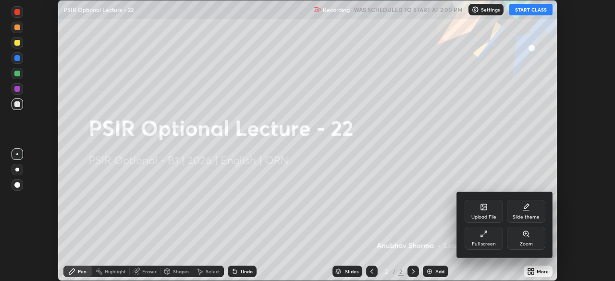
click at [482, 235] on icon at bounding box center [482, 235] width 2 height 2
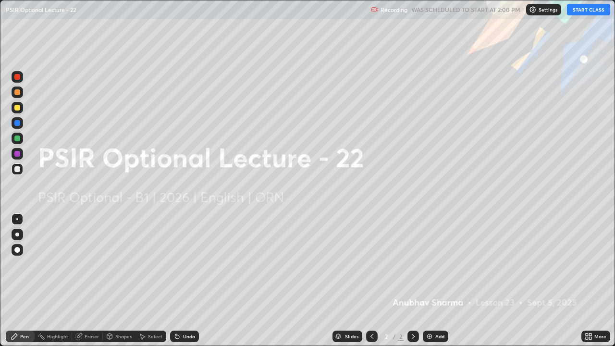
scroll to position [346, 615]
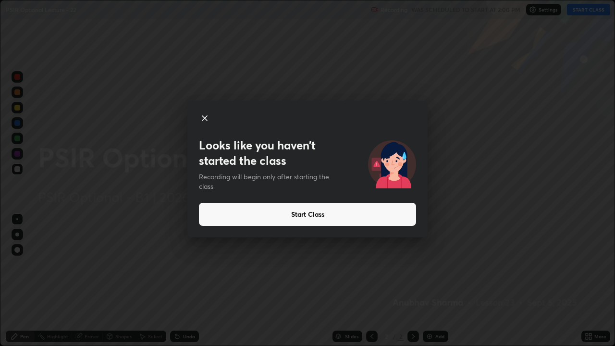
click at [379, 214] on button "Start Class" at bounding box center [307, 214] width 217 height 23
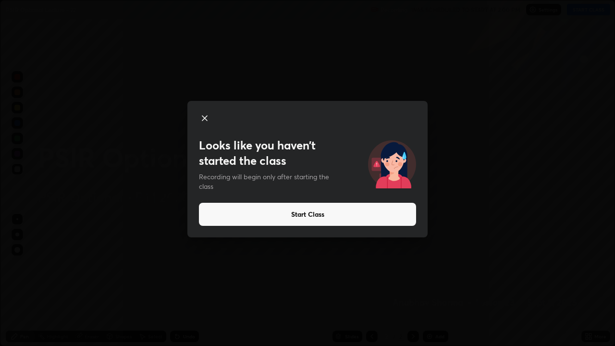
click at [359, 207] on button "Start Class" at bounding box center [307, 214] width 217 height 23
click at [315, 211] on button "Start Class" at bounding box center [307, 214] width 217 height 23
click at [306, 216] on button "Start Class" at bounding box center [307, 214] width 217 height 23
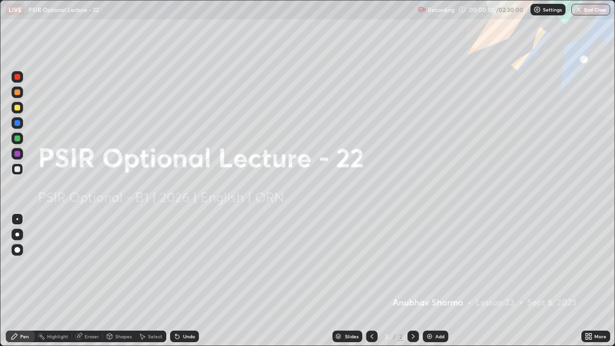
click at [437, 281] on div "Add" at bounding box center [435, 336] width 25 height 12
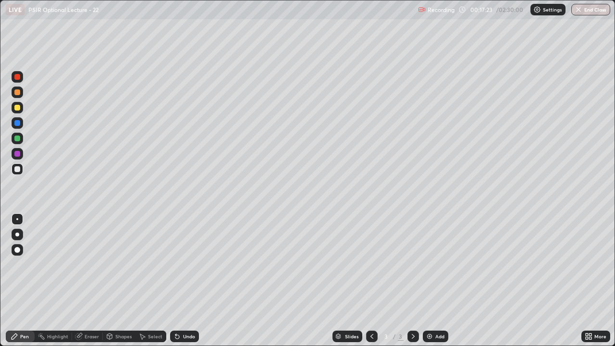
click at [18, 230] on div at bounding box center [18, 235] width 12 height 12
click at [15, 106] on div at bounding box center [17, 108] width 6 height 6
click at [16, 107] on div at bounding box center [17, 108] width 6 height 6
click at [435, 281] on div "Add" at bounding box center [439, 336] width 9 height 5
click at [17, 140] on div at bounding box center [17, 138] width 6 height 6
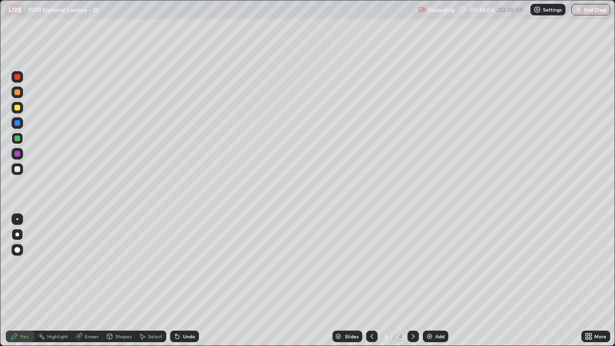
click at [20, 168] on div at bounding box center [17, 169] width 6 height 6
click at [19, 108] on div at bounding box center [17, 108] width 6 height 6
click at [19, 166] on div at bounding box center [18, 169] width 12 height 12
click at [438, 281] on div "Add" at bounding box center [439, 336] width 9 height 5
click at [588, 9] on button "End Class" at bounding box center [590, 10] width 39 height 12
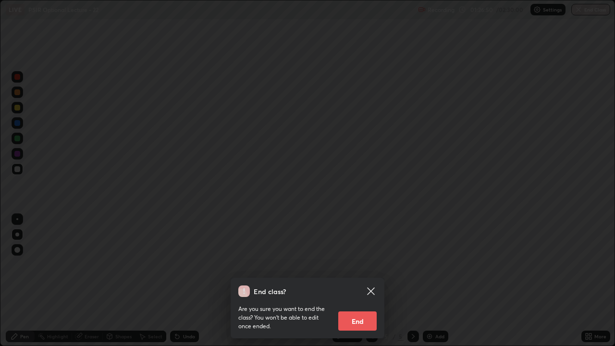
click at [363, 281] on button "End" at bounding box center [357, 320] width 38 height 19
